Goal: Task Accomplishment & Management: Use online tool/utility

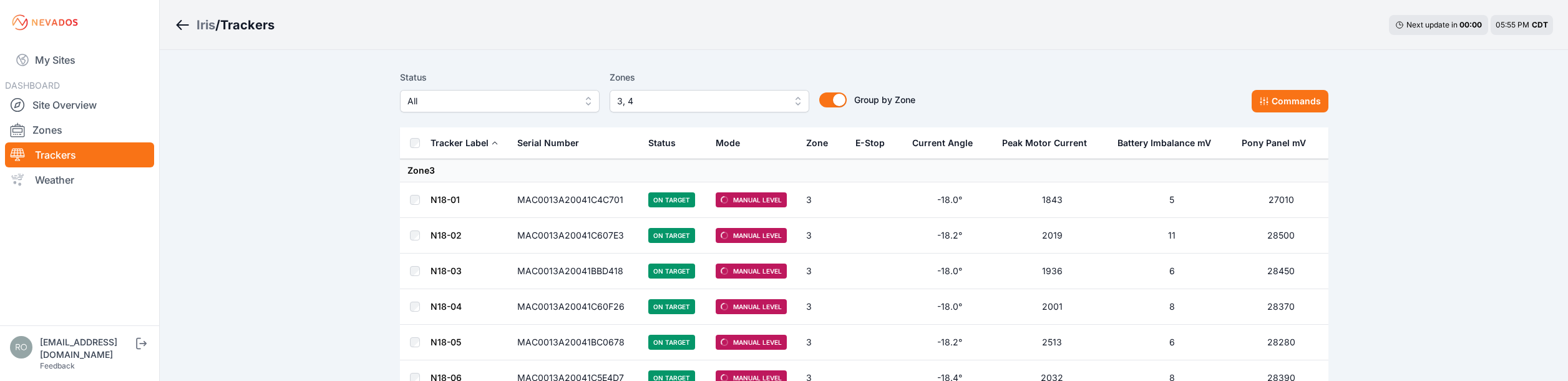
click at [798, 102] on button "3, 4" at bounding box center [709, 101] width 200 height 23
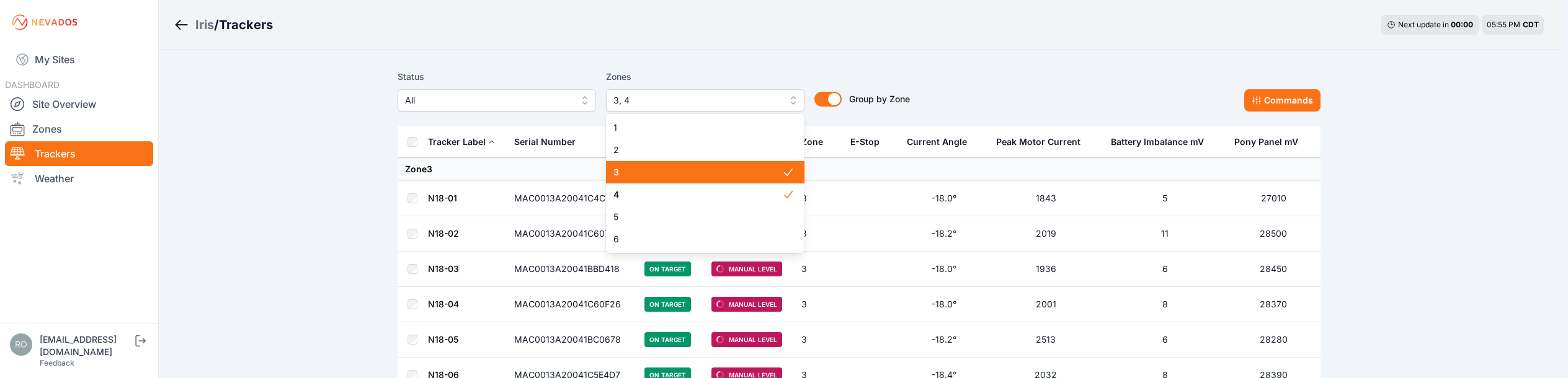
click at [734, 173] on span "3" at bounding box center [697, 172] width 169 height 13
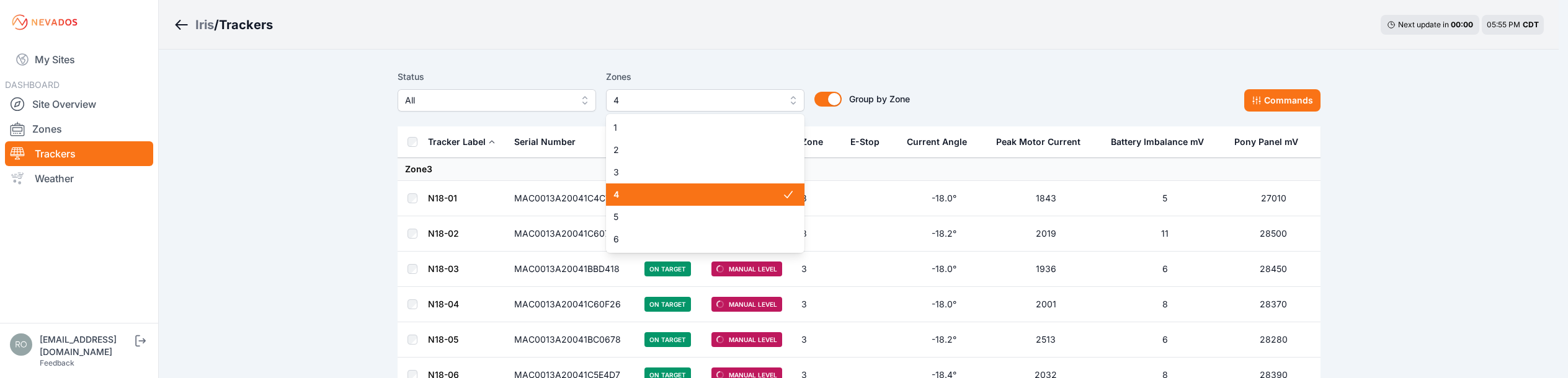
click at [730, 188] on div "4" at bounding box center [705, 194] width 199 height 23
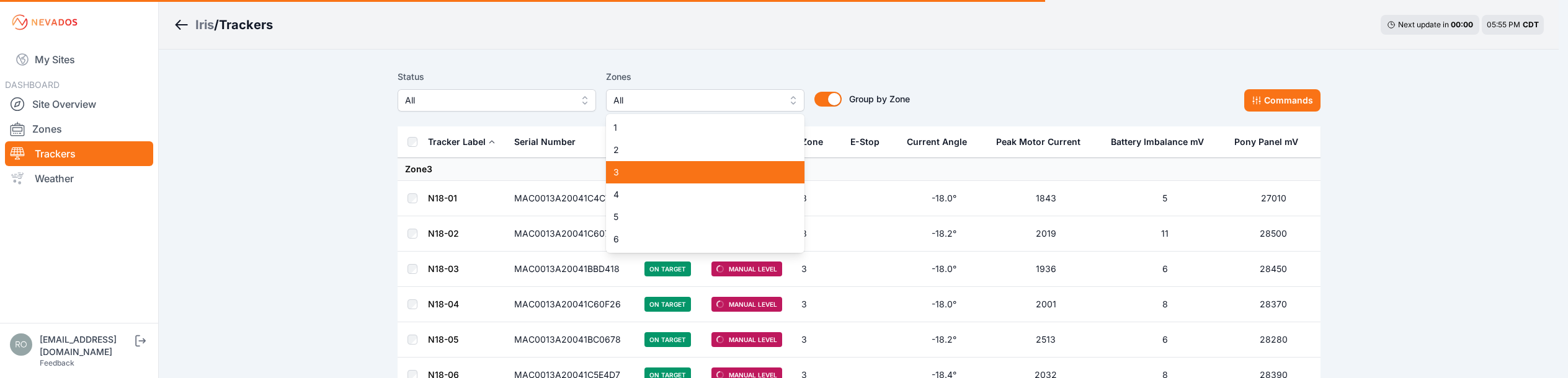
click at [737, 173] on span "3" at bounding box center [697, 172] width 169 height 13
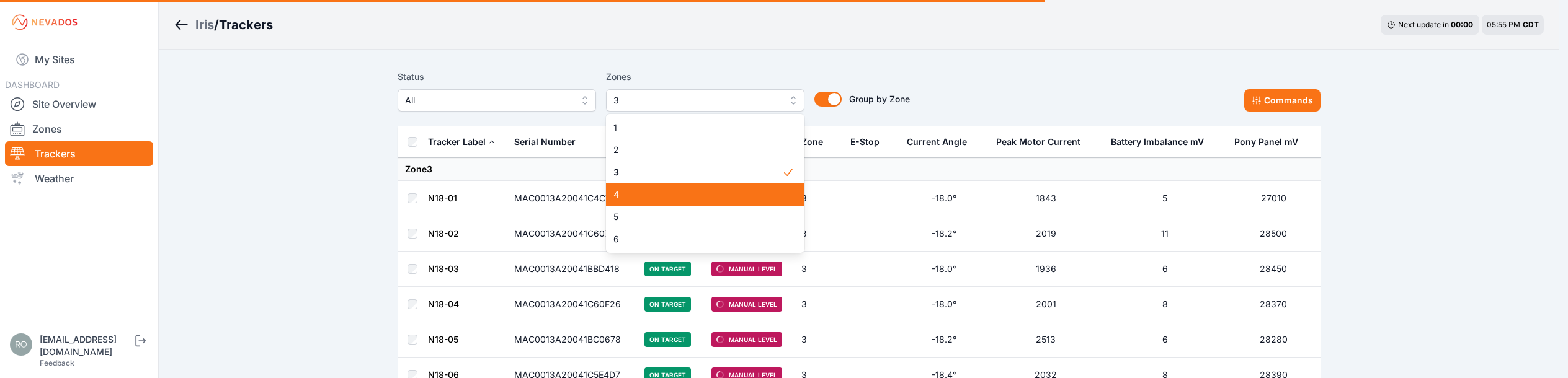
click at [744, 197] on span "4" at bounding box center [697, 194] width 169 height 13
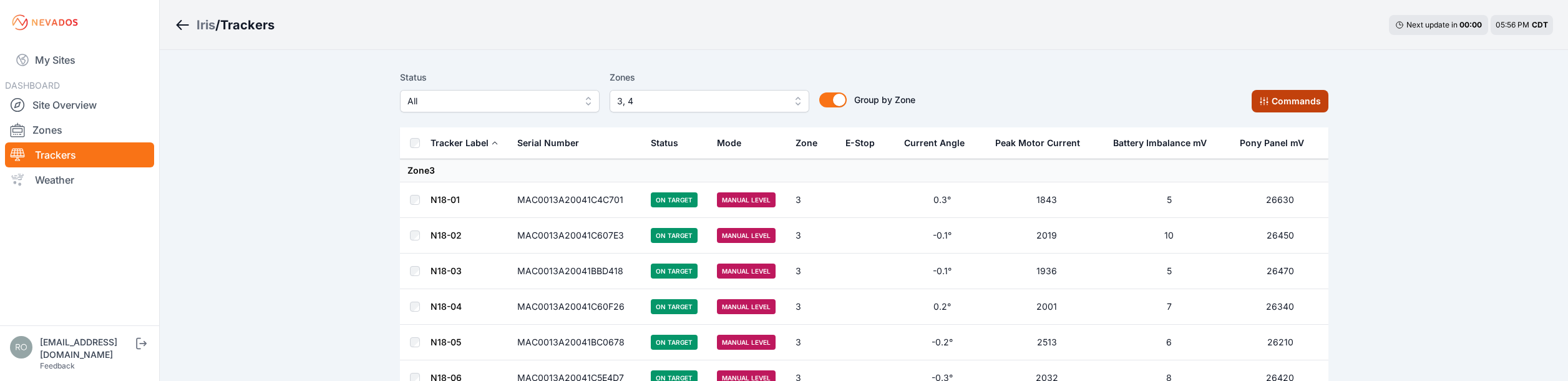
click at [1304, 101] on button "Commands" at bounding box center [1290, 101] width 77 height 23
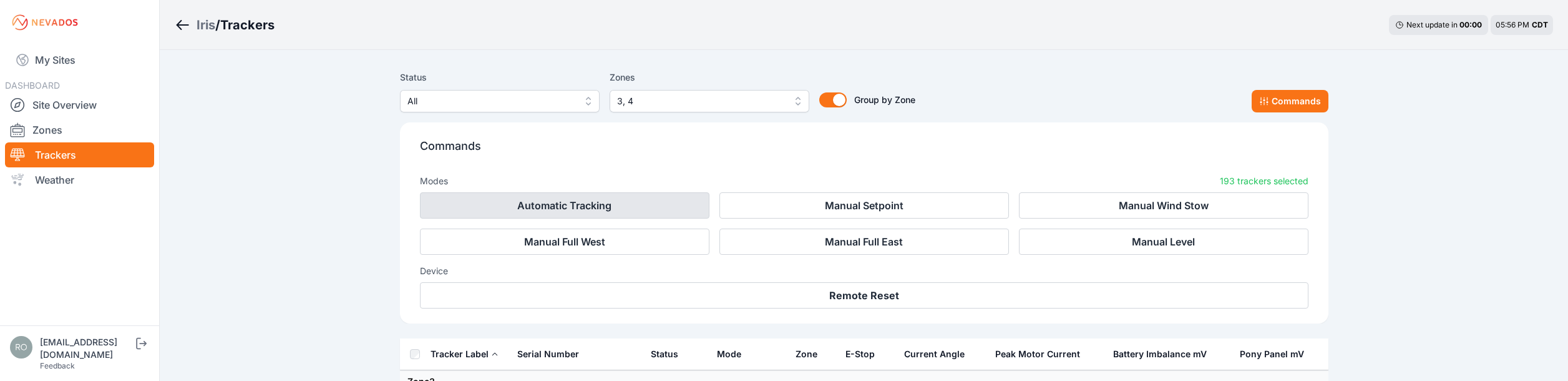
click at [612, 210] on button "Automatic Tracking" at bounding box center [565, 205] width 289 height 26
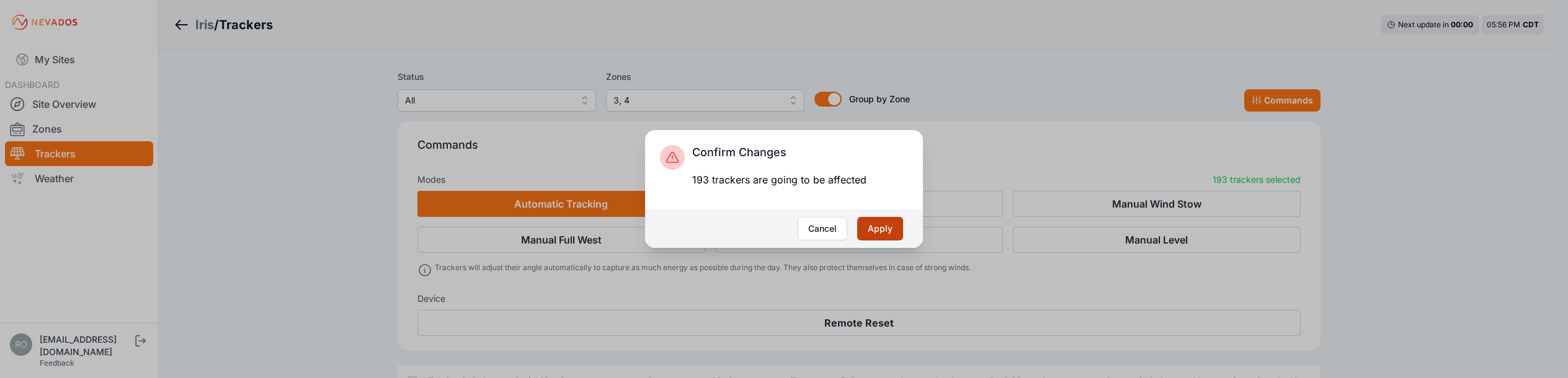
click at [887, 230] on button "Apply" at bounding box center [880, 229] width 46 height 23
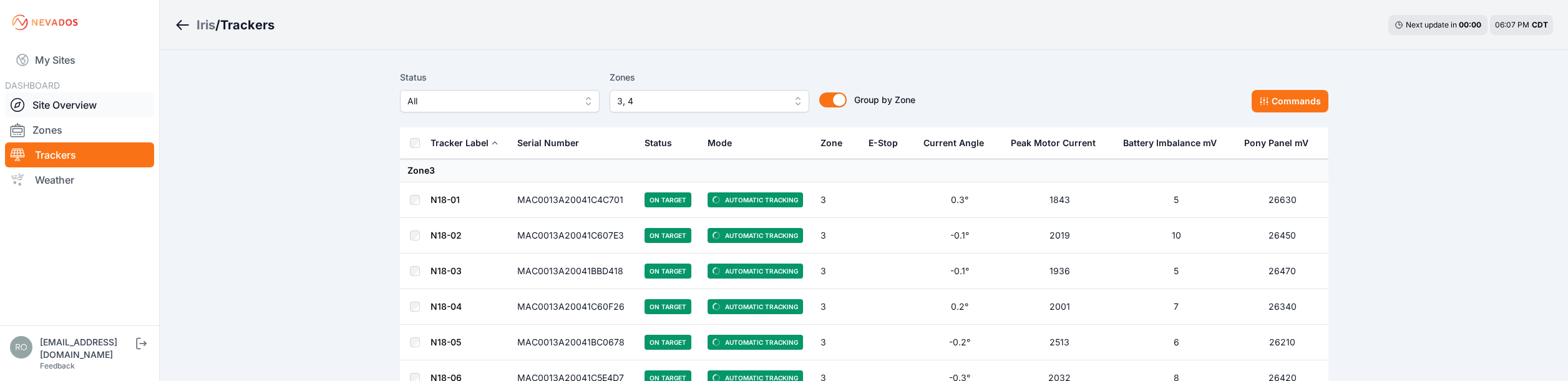
click at [15, 100] on icon at bounding box center [18, 105] width 15 height 15
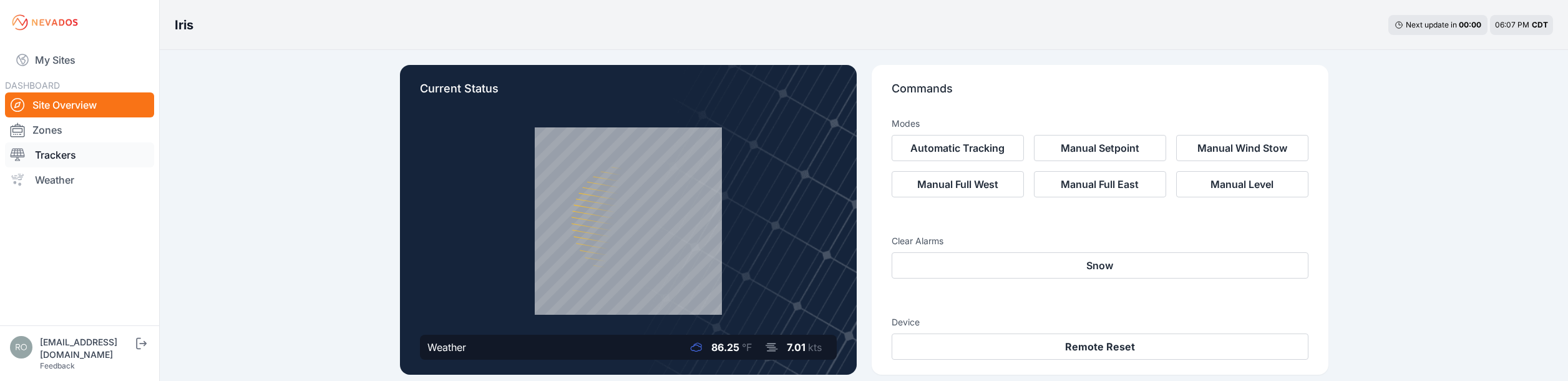
click at [14, 155] on icon at bounding box center [18, 155] width 14 height 13
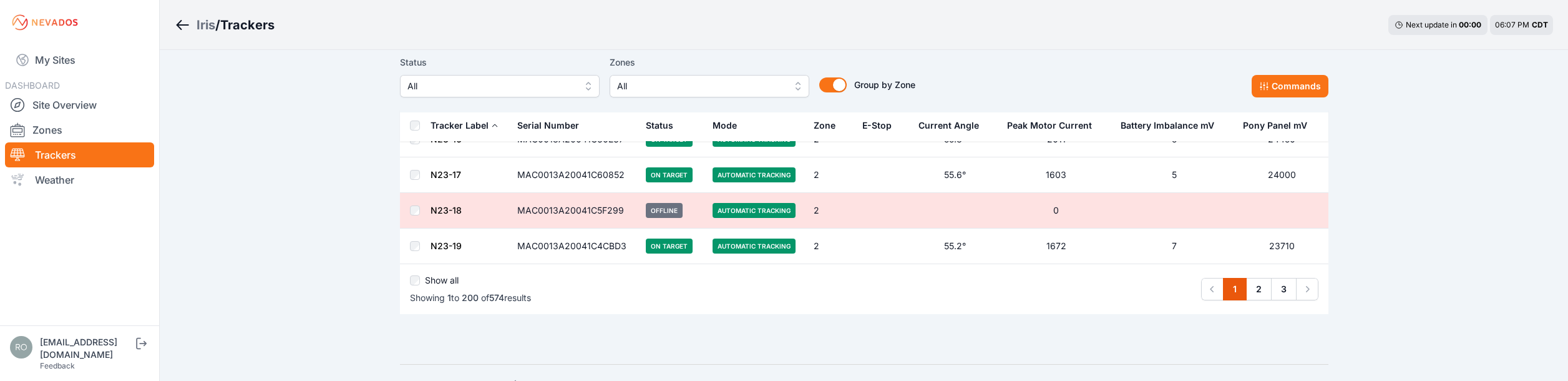
scroll to position [7088, 0]
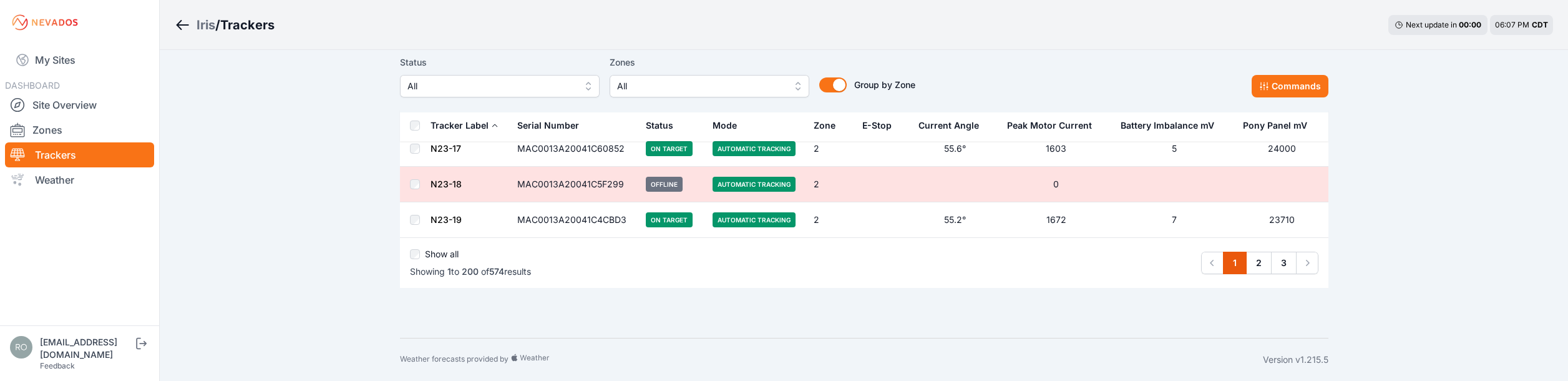
click at [420, 255] on div "Show all" at bounding box center [470, 257] width 121 height 18
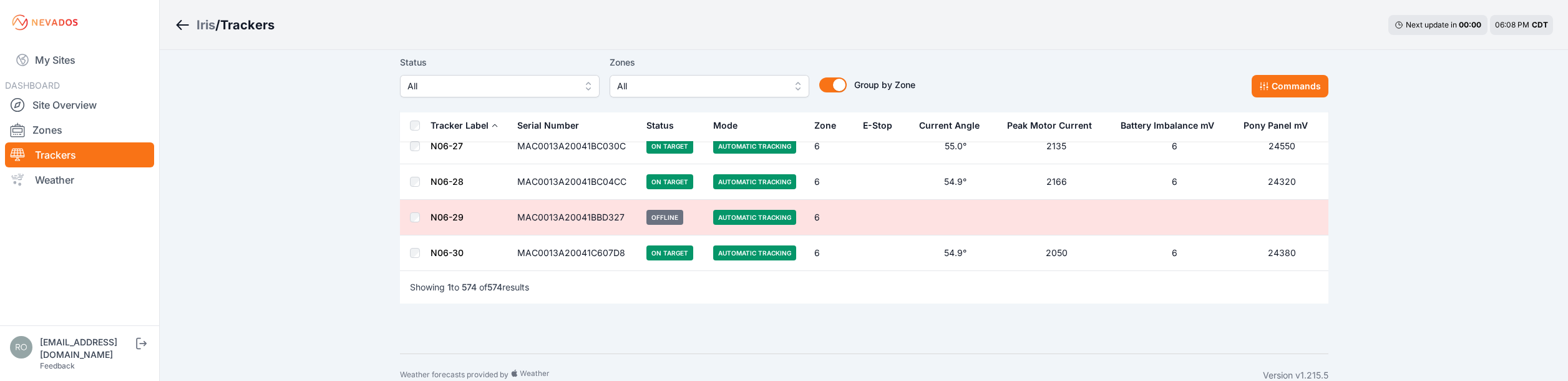
scroll to position [20478, 0]
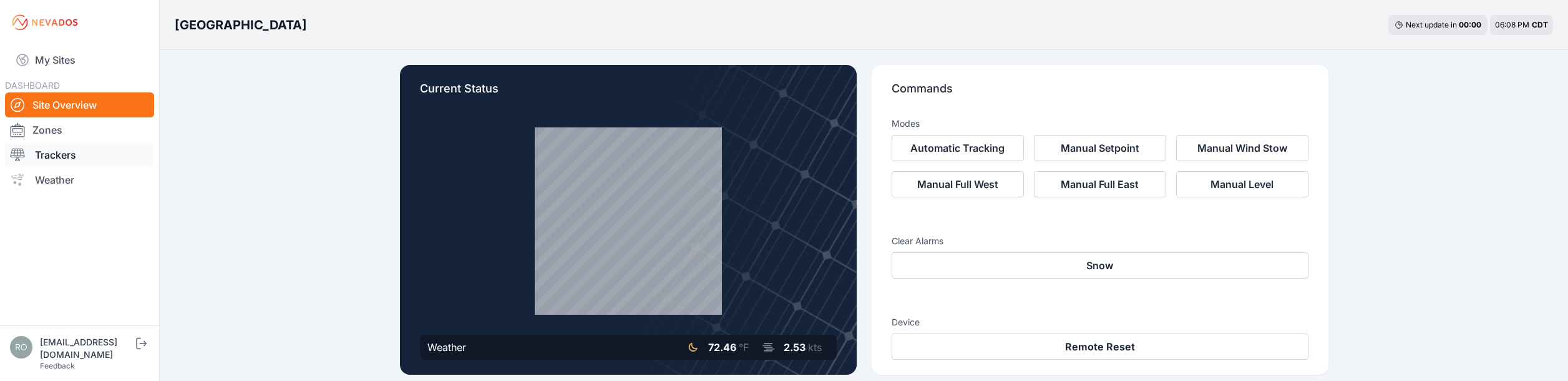
click at [19, 151] on icon at bounding box center [18, 155] width 15 height 15
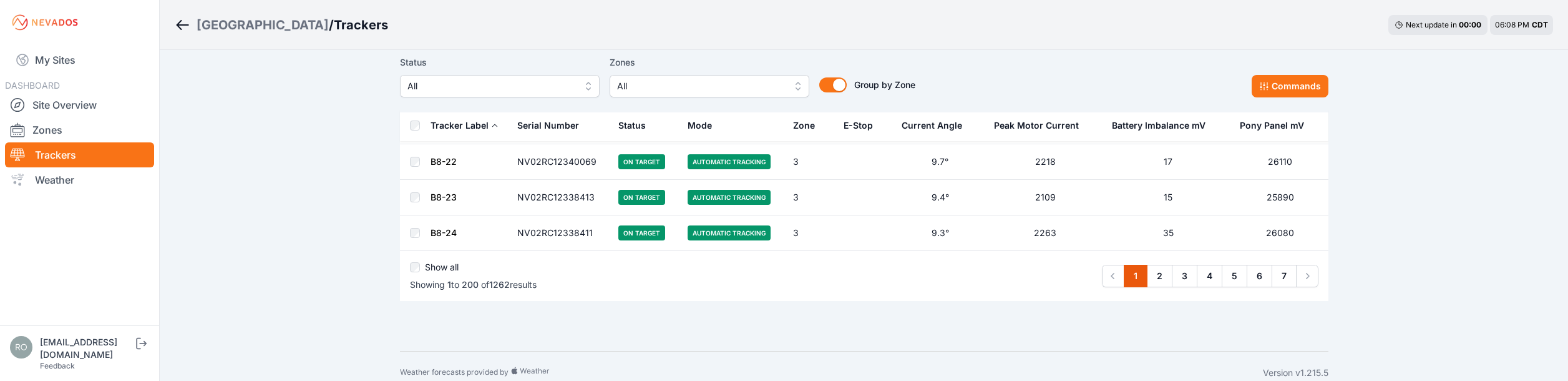
scroll to position [7111, 0]
